Goal: Information Seeking & Learning: Check status

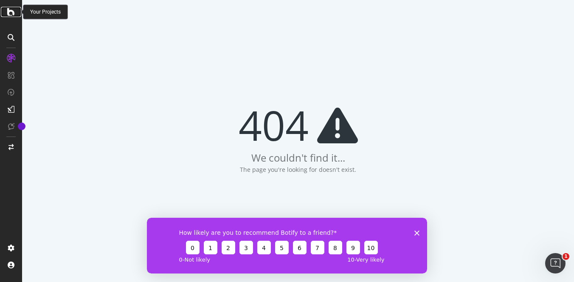
click at [12, 12] on icon at bounding box center [11, 12] width 8 height 10
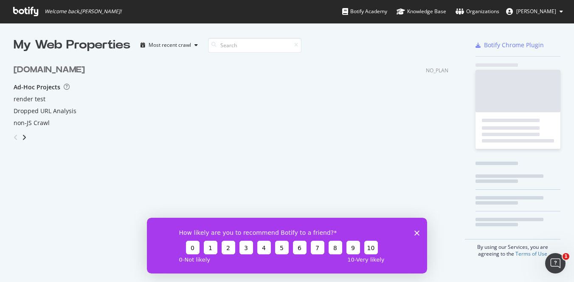
scroll to position [120, 442]
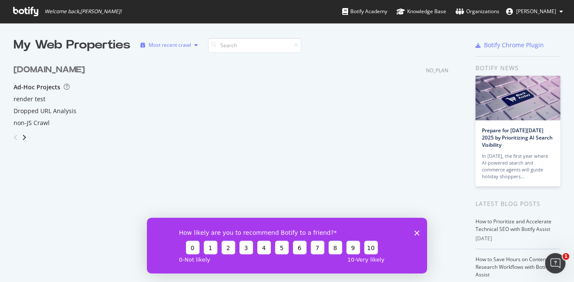
click at [179, 45] on div "Most recent crawl" at bounding box center [170, 44] width 42 height 5
click at [21, 11] on icon at bounding box center [25, 11] width 25 height 9
click at [266, 114] on div "Dropped URL Analysis" at bounding box center [231, 111] width 435 height 8
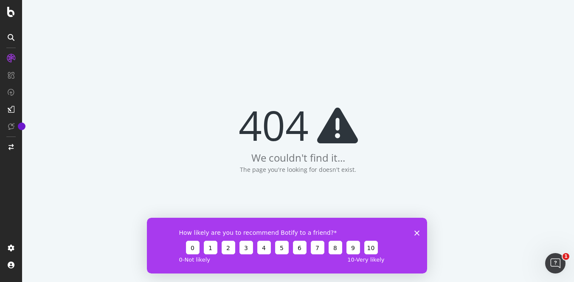
click at [145, 114] on div "404 We couldn't find it... The page you're looking for doesn't exist." at bounding box center [298, 141] width 552 height 282
click at [10, 7] on icon at bounding box center [11, 12] width 8 height 10
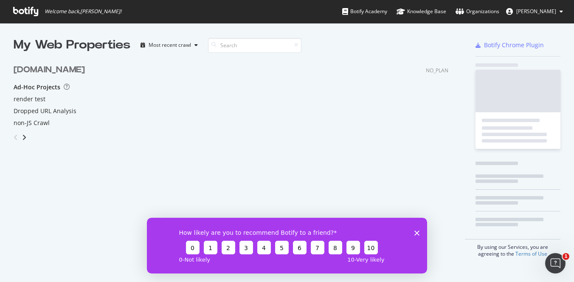
scroll to position [120, 442]
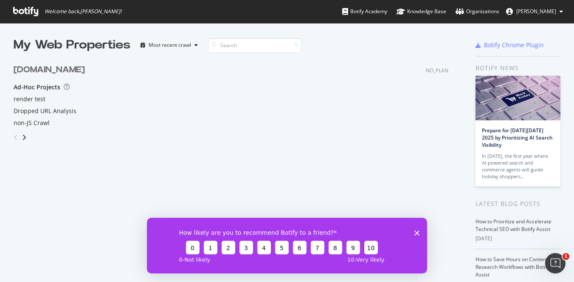
click at [544, 11] on span "[PERSON_NAME]" at bounding box center [537, 11] width 40 height 7
